Goal: Communication & Community: Answer question/provide support

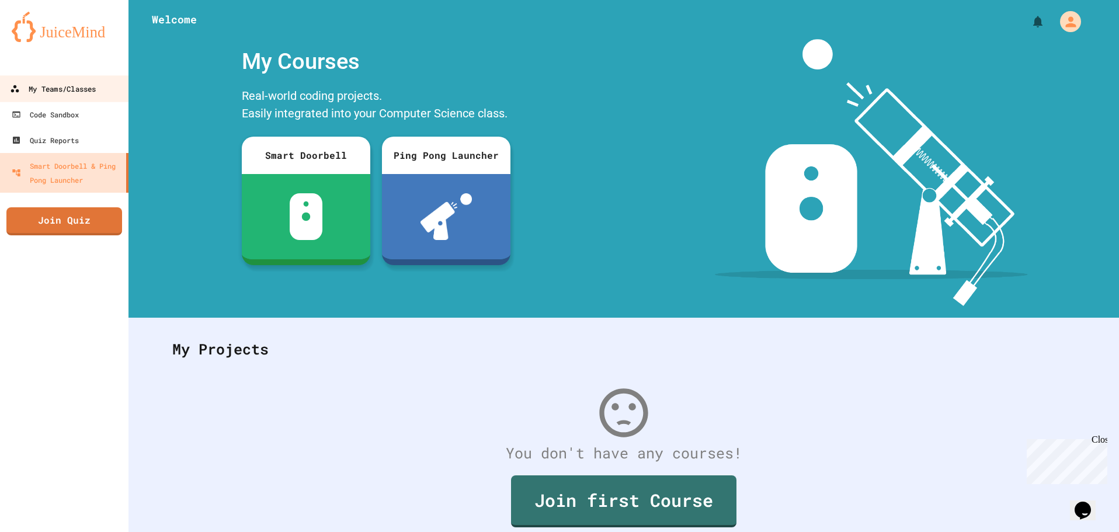
click at [69, 85] on div "My Teams/Classes" at bounding box center [53, 89] width 86 height 15
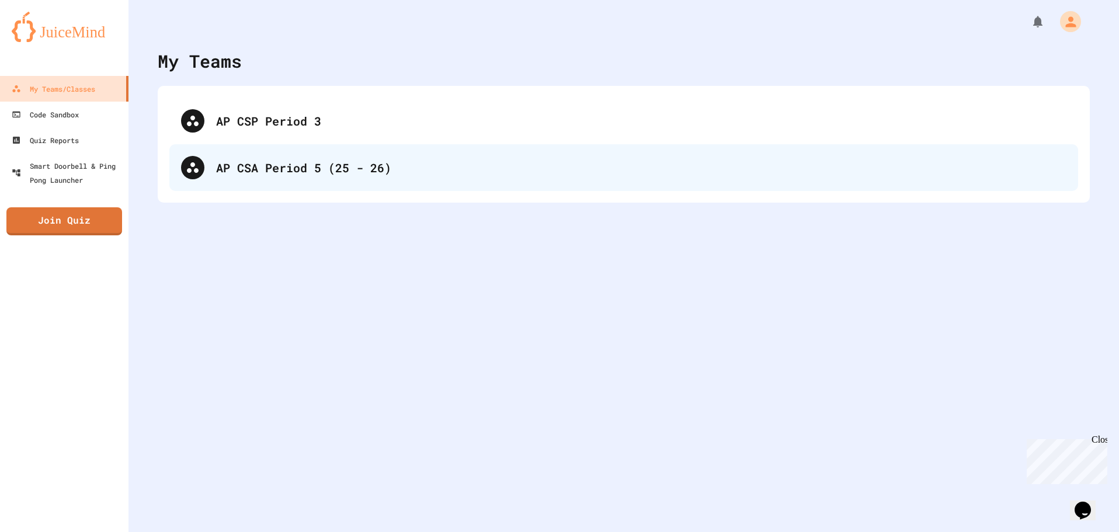
click at [334, 169] on div "AP CSA Period 5 (25 - 26)" at bounding box center [641, 168] width 850 height 18
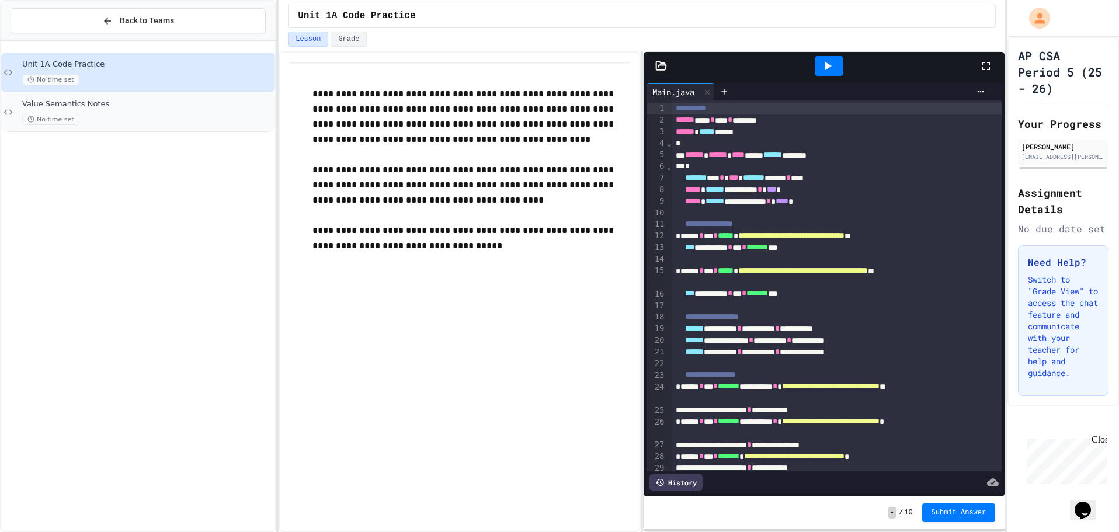
click at [120, 108] on span "Value Semantics Notes" at bounding box center [147, 104] width 250 height 10
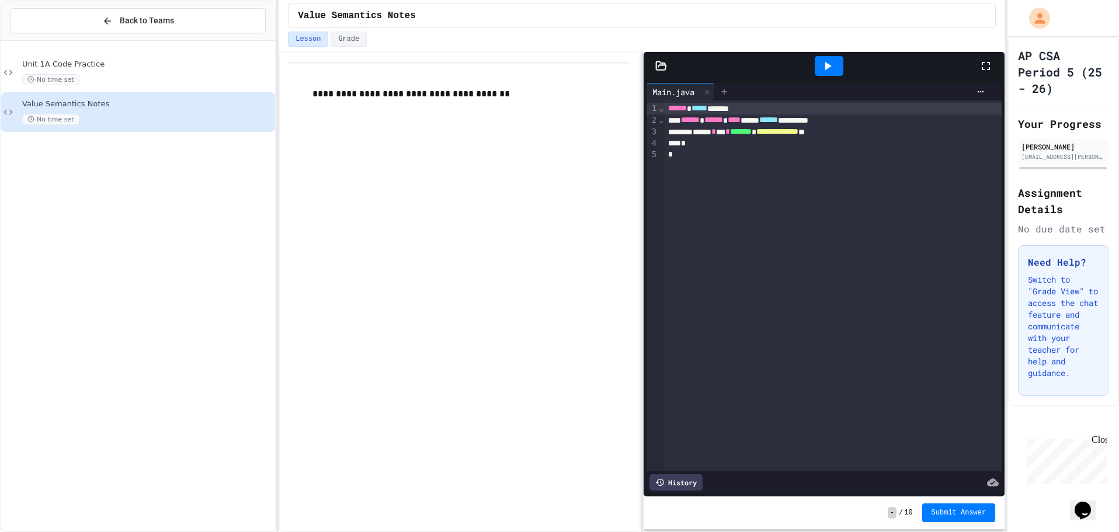
click at [726, 91] on icon at bounding box center [724, 91] width 5 height 5
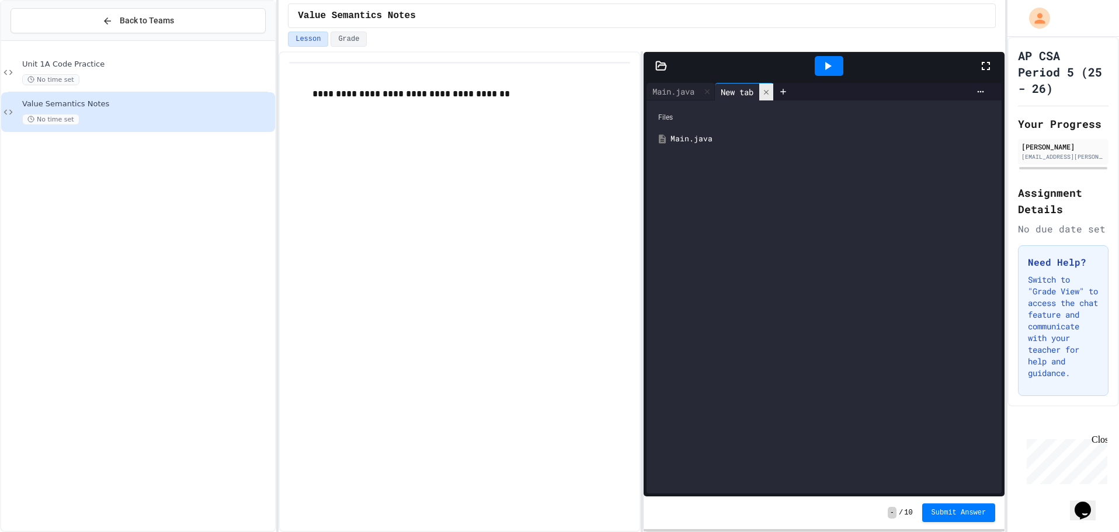
click at [768, 84] on div at bounding box center [766, 91] width 14 height 17
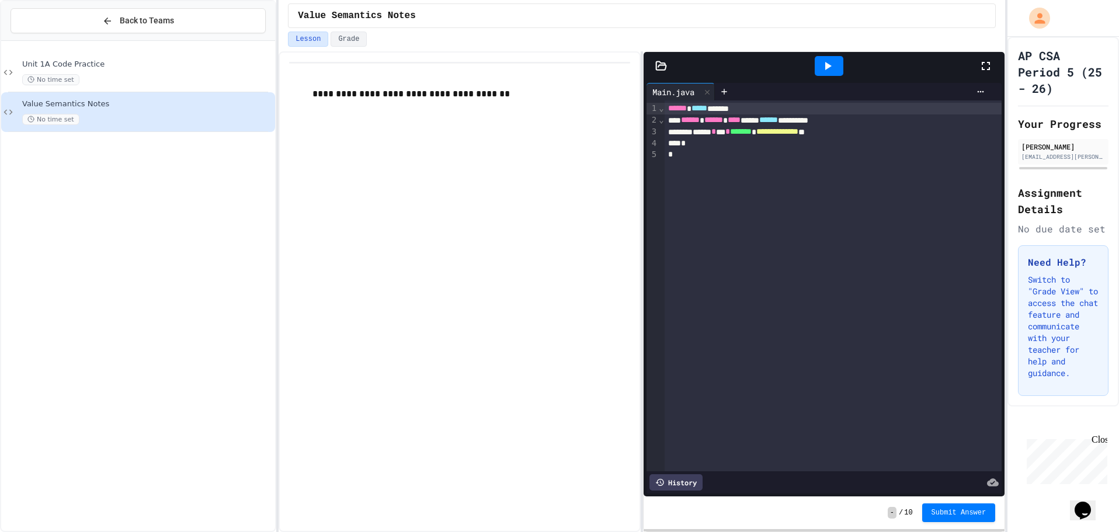
click at [655, 66] on icon at bounding box center [661, 66] width 12 height 12
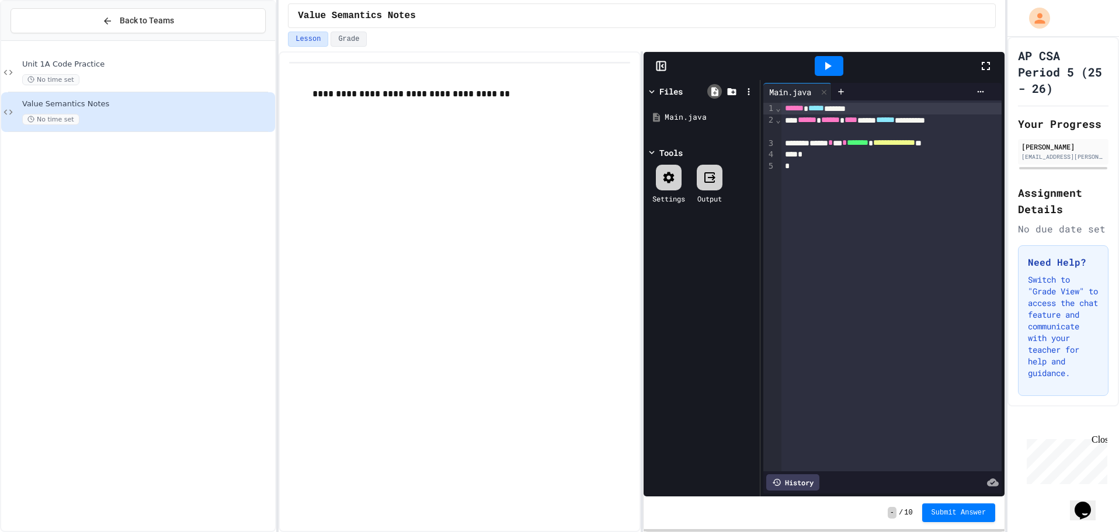
click at [708, 92] on div at bounding box center [714, 91] width 15 height 15
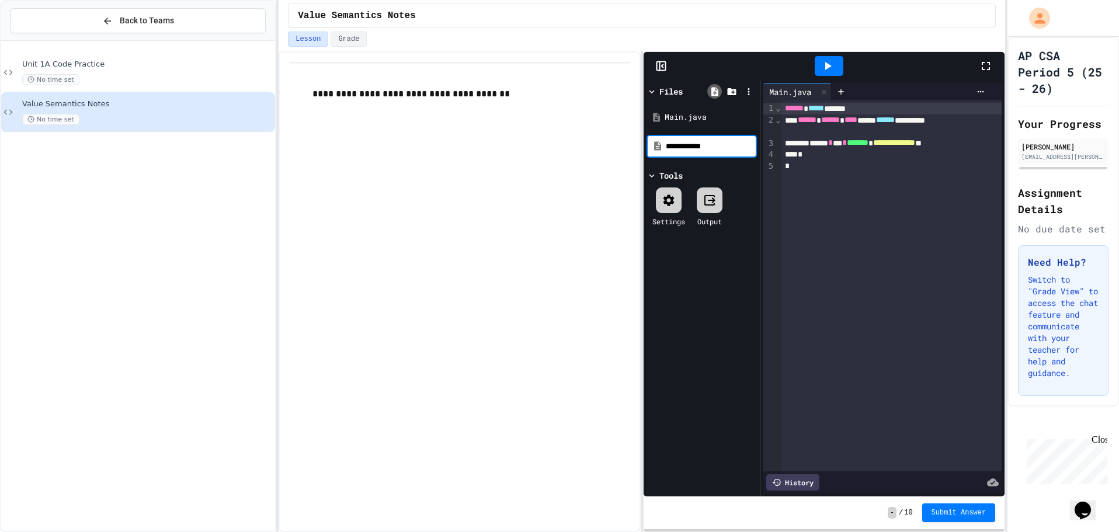
type input "**********"
click at [652, 91] on icon at bounding box center [651, 92] width 5 height 4
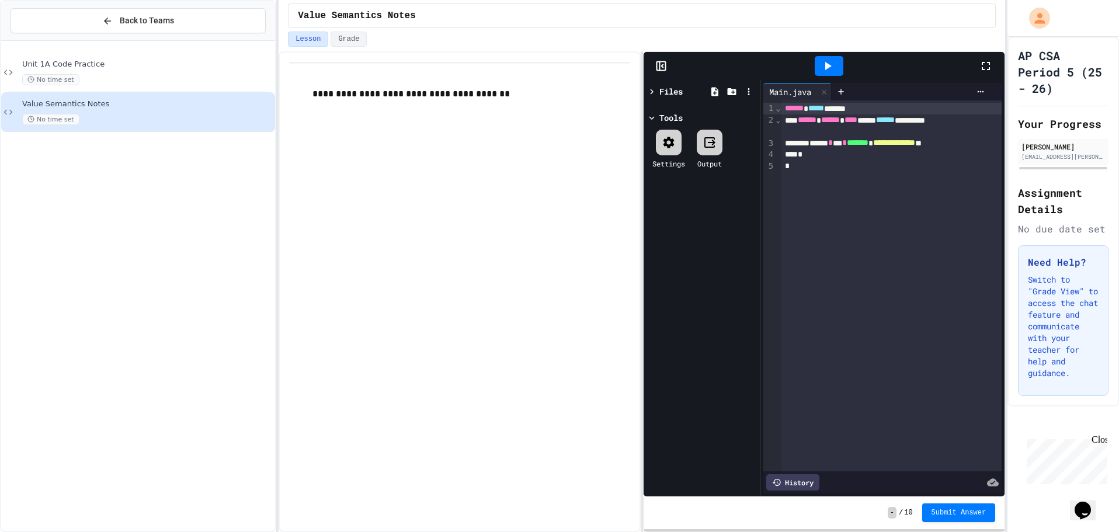
click at [649, 87] on icon at bounding box center [651, 91] width 11 height 11
click at [655, 62] on icon at bounding box center [661, 66] width 12 height 12
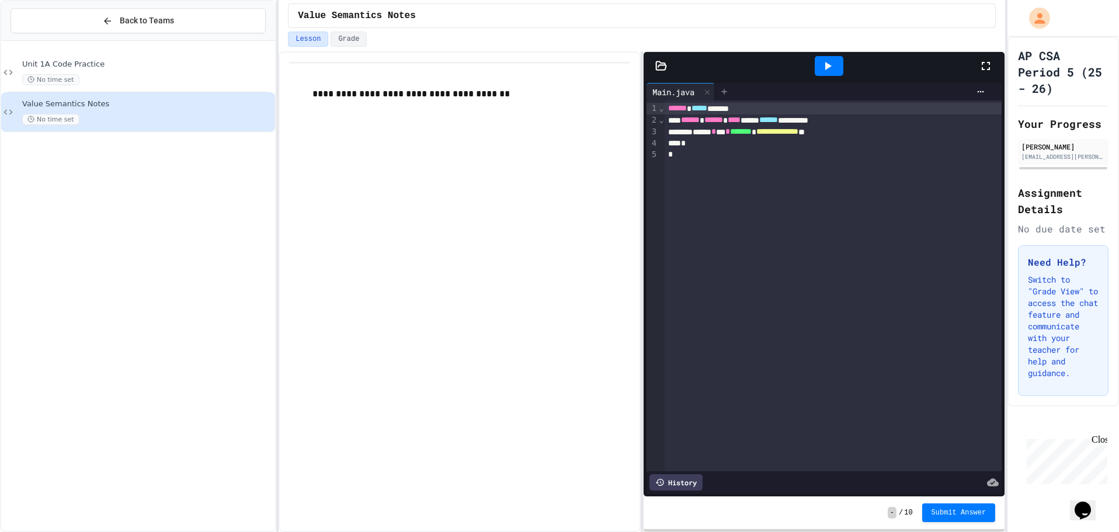
click at [732, 88] on div at bounding box center [724, 92] width 19 height 18
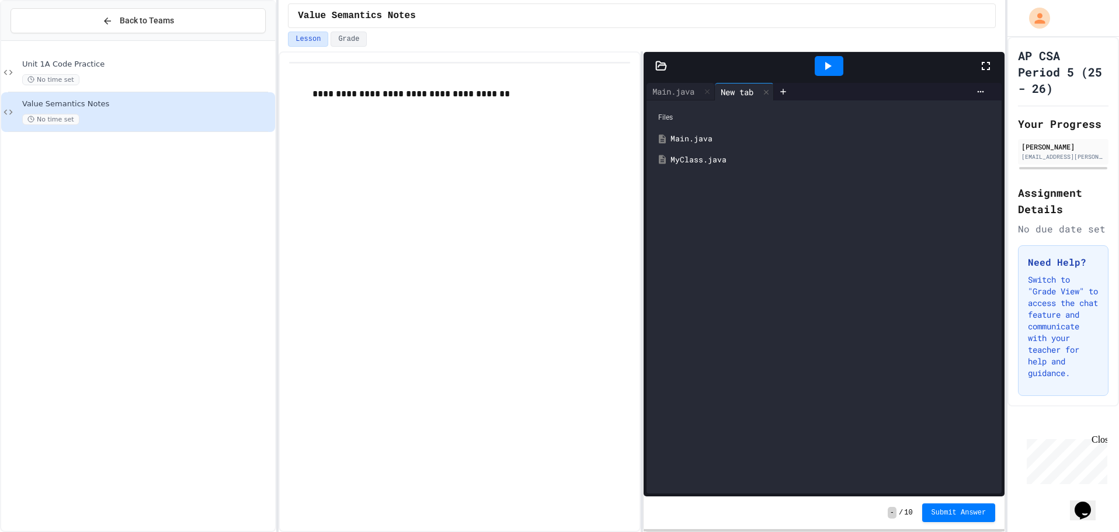
click at [699, 157] on div "MyClass.java" at bounding box center [832, 160] width 324 height 12
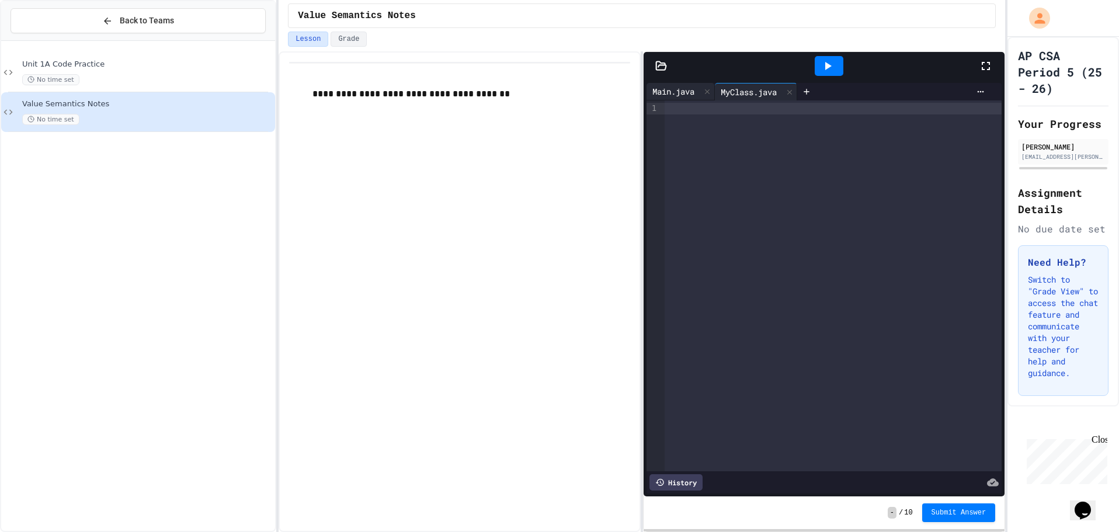
click at [682, 91] on div "Main.java" at bounding box center [673, 91] width 54 height 12
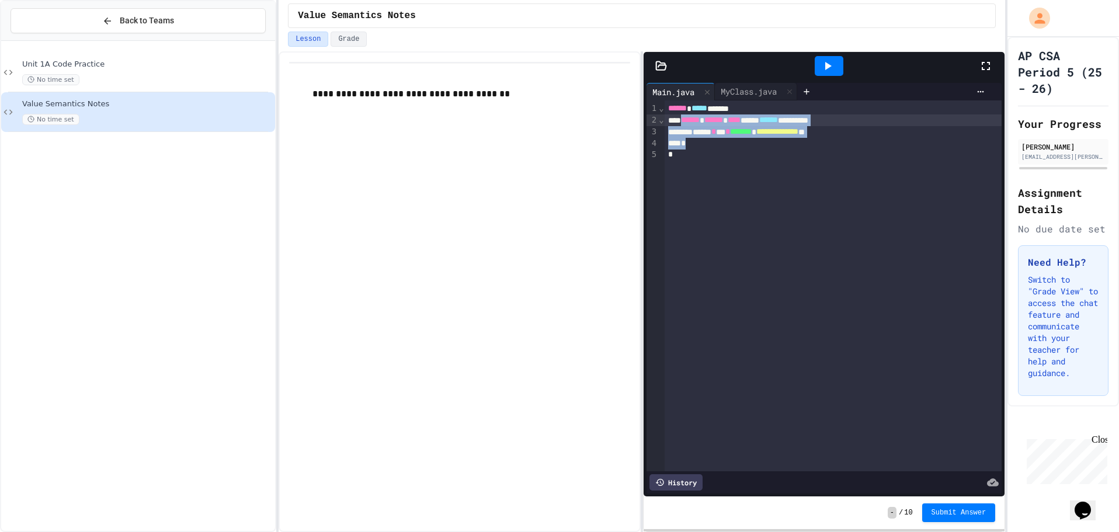
drag, startPoint x: 705, startPoint y: 147, endPoint x: 688, endPoint y: 120, distance: 31.8
click at [688, 120] on div "**********" at bounding box center [832, 285] width 337 height 371
click at [748, 91] on div "MyClass.java" at bounding box center [749, 91] width 68 height 12
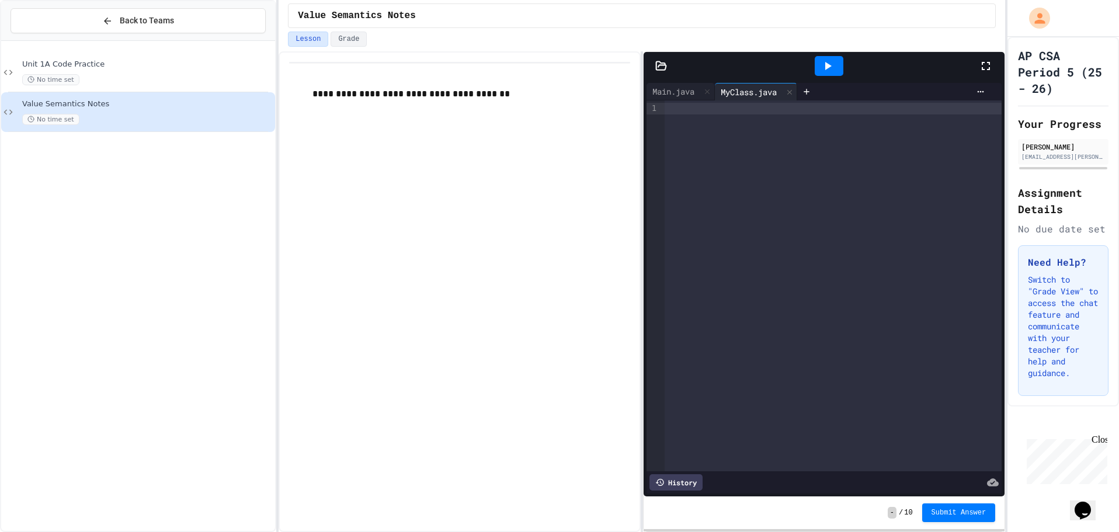
click at [715, 109] on div at bounding box center [832, 109] width 337 height 12
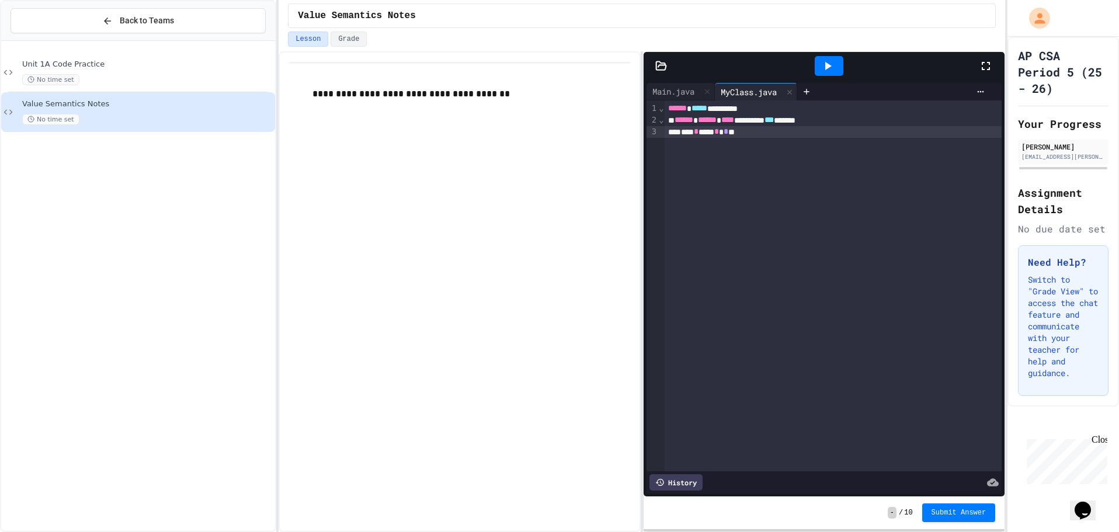
click at [884, 119] on div "****** ****** **** ********* *** ******" at bounding box center [832, 120] width 337 height 12
